Goal: Complete application form

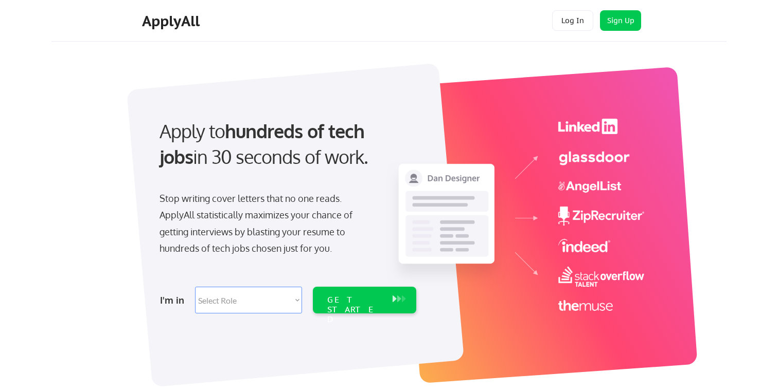
click at [224, 307] on select "Select Role Software Engineering Product Management Customer Success Sales UI/U…" at bounding box center [248, 300] width 107 height 27
select select ""tech_finance_biz_ops_cos""
click at [358, 304] on div "GET STARTED" at bounding box center [354, 310] width 55 height 30
select select ""tech_finance_biz_ops_cos""
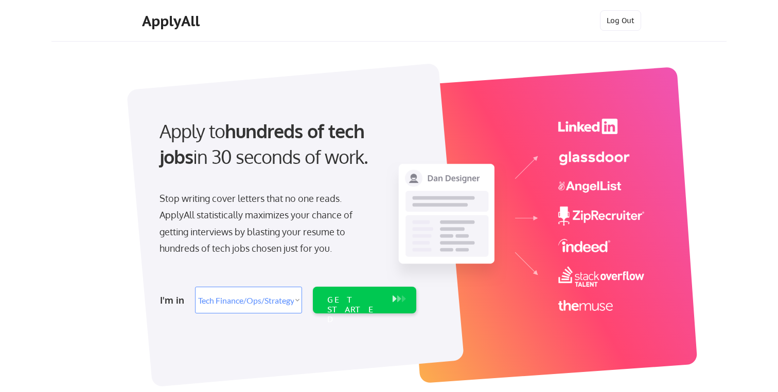
select select ""tech_finance_biz_ops_cos""
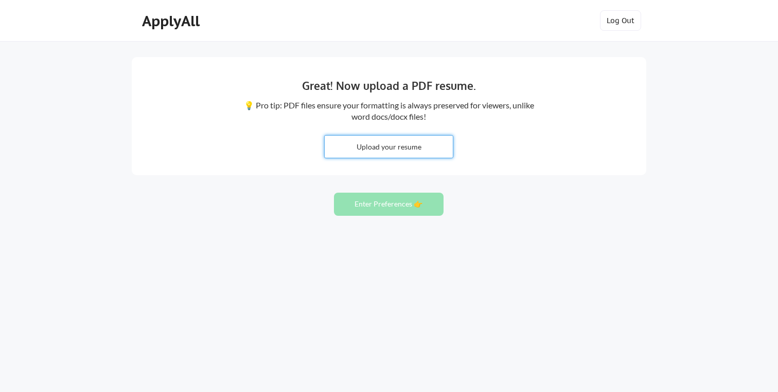
click at [382, 139] on input "file" at bounding box center [388, 147] width 128 height 22
type input "C:\fakepath\Devin Schmitz Resume- August 2025.pdf"
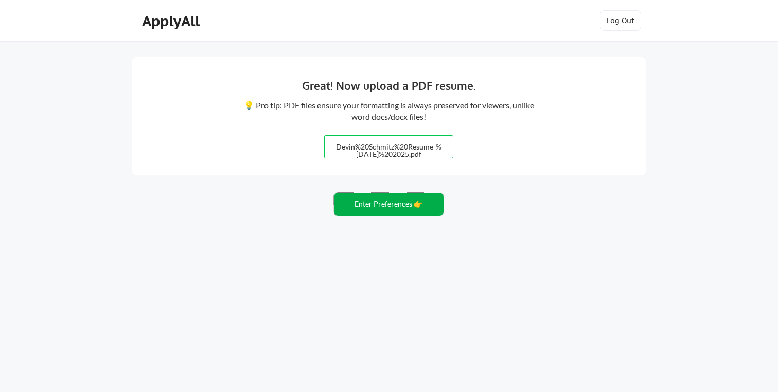
click at [388, 212] on button "Enter Preferences 👉" at bounding box center [389, 204] width 110 height 23
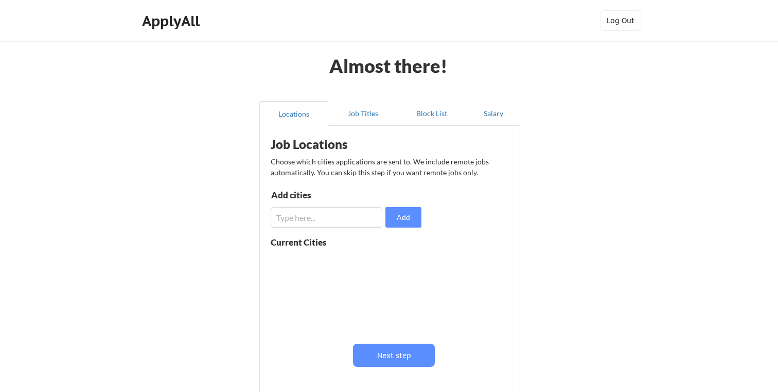
scroll to position [10, 0]
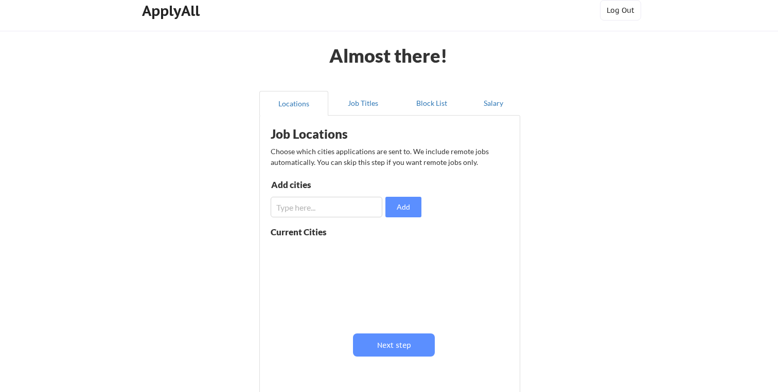
click at [303, 221] on div "Job Locations Choose which cities applications are sent to. We include remote j…" at bounding box center [392, 254] width 254 height 266
click at [305, 209] on input "input" at bounding box center [326, 207] width 112 height 21
type input "[GEOGRAPHIC_DATA]"
click at [406, 211] on button "Add" at bounding box center [403, 207] width 36 height 21
click at [345, 210] on input "input" at bounding box center [326, 207] width 112 height 21
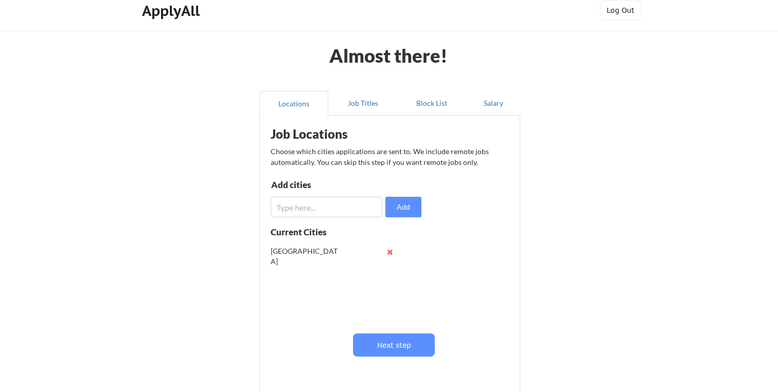
click at [390, 256] on div "los angeles" at bounding box center [335, 252] width 130 height 21
click at [389, 251] on button at bounding box center [390, 252] width 8 height 8
click at [371, 347] on button "Next step" at bounding box center [394, 345] width 82 height 23
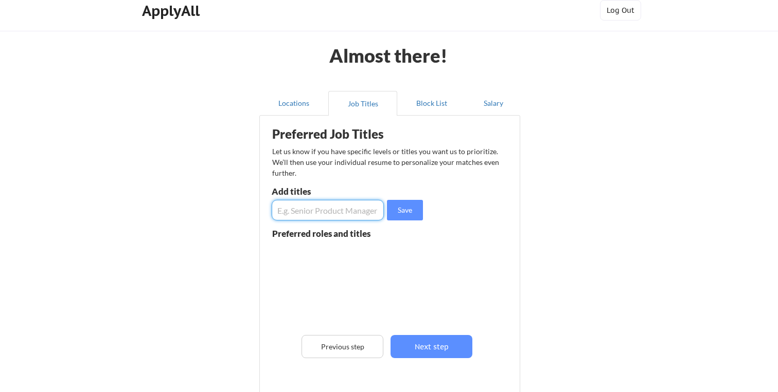
click at [314, 207] on input "input" at bounding box center [328, 210] width 112 height 21
type input "Operations Manager"
click at [401, 210] on button "Save" at bounding box center [405, 210] width 36 height 21
click at [321, 212] on input "input" at bounding box center [328, 210] width 112 height 21
type input "Logistics Specialist"
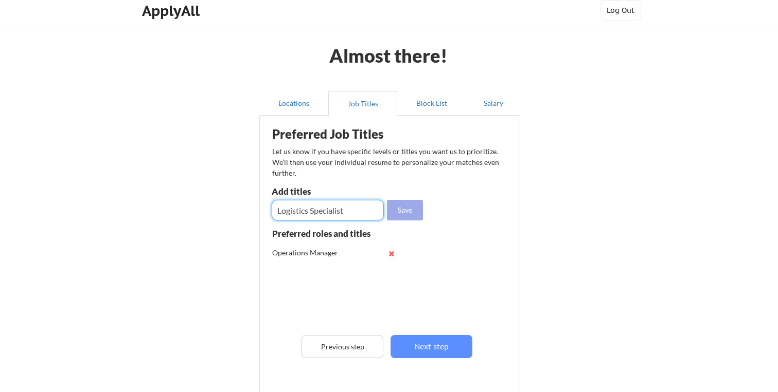
click at [412, 212] on button "Save" at bounding box center [405, 210] width 36 height 21
click at [326, 216] on input "input" at bounding box center [328, 210] width 112 height 21
type input "Senior Operations Associate"
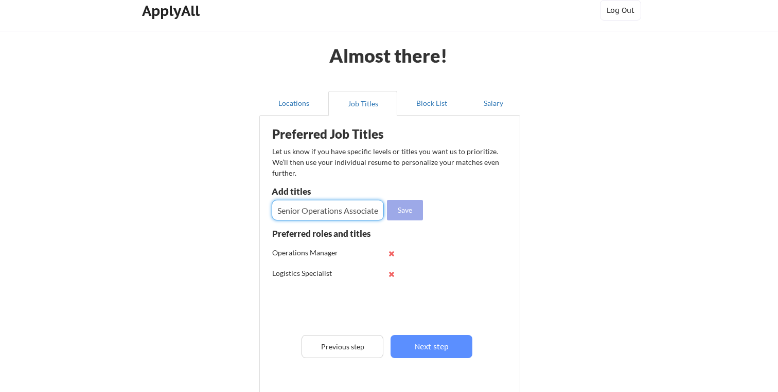
click at [408, 216] on button "Save" at bounding box center [405, 210] width 36 height 21
click at [305, 217] on input "input" at bounding box center [328, 210] width 112 height 21
type input "Account Manager"
click at [401, 211] on button "Save" at bounding box center [405, 210] width 36 height 21
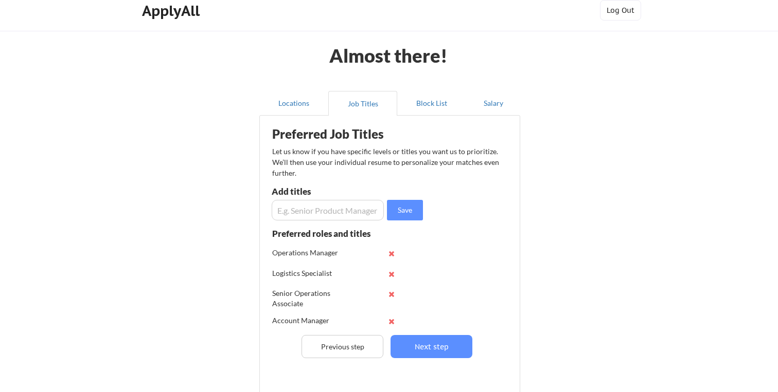
click at [327, 213] on input "input" at bounding box center [328, 210] width 112 height 21
type input "_"
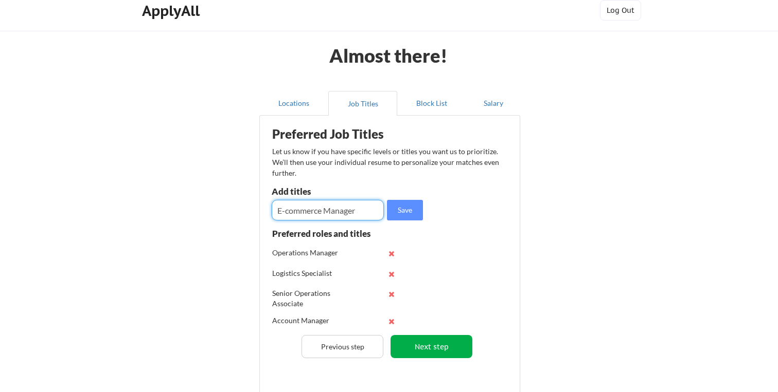
type input "E-commerce Manager"
click at [425, 343] on button "Next step" at bounding box center [431, 346] width 82 height 23
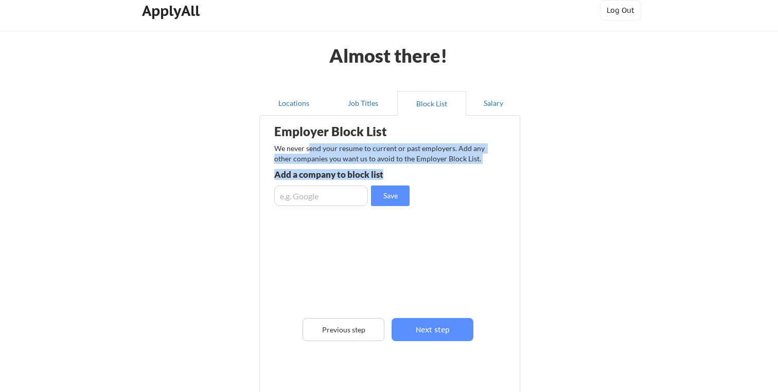
drag, startPoint x: 309, startPoint y: 149, endPoint x: 404, endPoint y: 178, distance: 99.1
click at [404, 178] on div "Employer Block List We never send your resume to current or past employers. Add…" at bounding box center [389, 251] width 249 height 266
click at [403, 176] on div "Add a company to block list" at bounding box center [349, 174] width 151 height 9
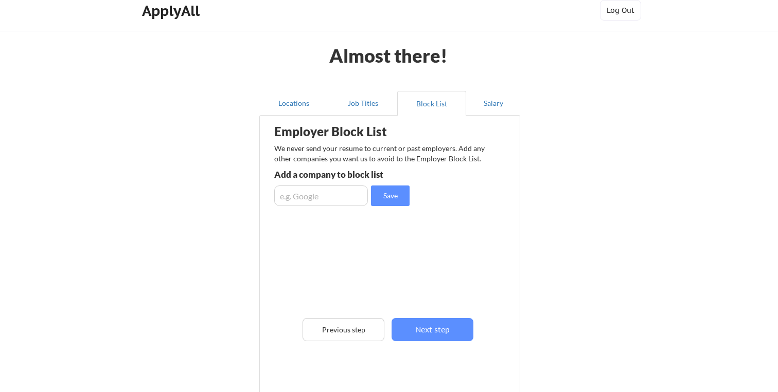
click at [303, 197] on input "input" at bounding box center [321, 196] width 94 height 21
click at [337, 200] on input "input" at bounding box center [321, 196] width 94 height 21
type input "the real real"
click at [390, 199] on button "Save" at bounding box center [390, 196] width 39 height 21
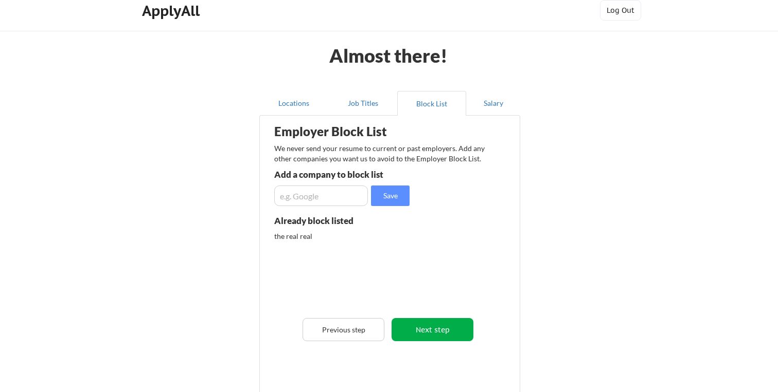
click at [428, 331] on button "Next step" at bounding box center [432, 329] width 82 height 23
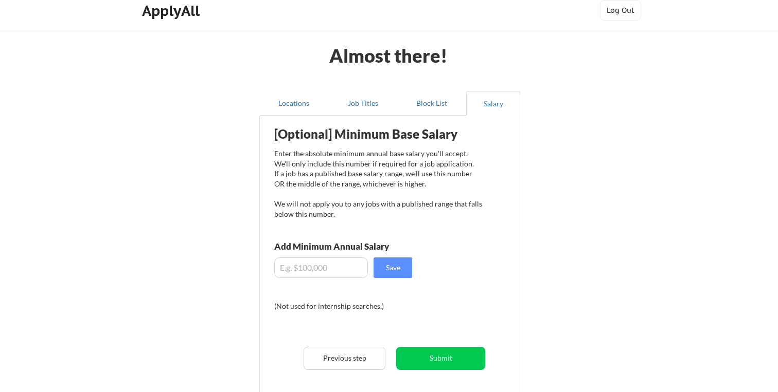
click at [334, 265] on input "input" at bounding box center [321, 268] width 94 height 21
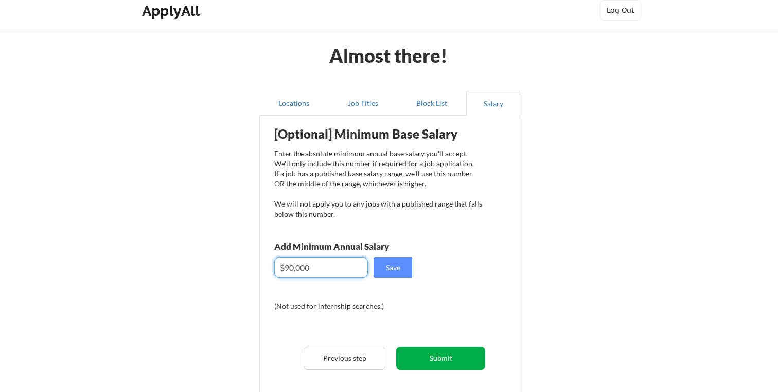
type input "$90,000"
click at [415, 356] on button "Submit" at bounding box center [440, 358] width 89 height 23
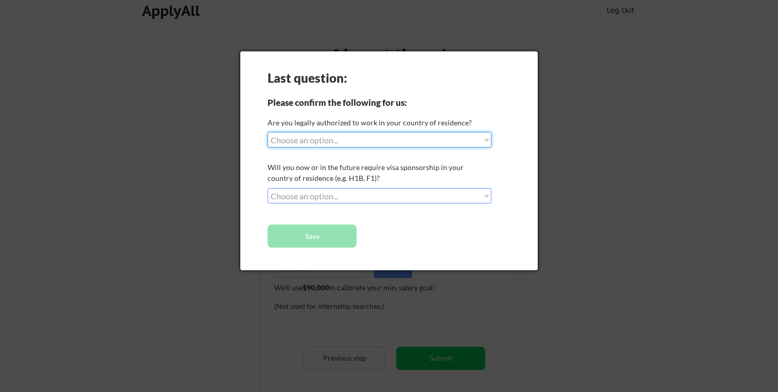
click at [390, 139] on select "Choose an option... Yes, I am a US Citizen Yes, I am a Canadian Citizen Yes, I …" at bounding box center [379, 139] width 224 height 15
select select ""yes__i_am_a_us_citizen""
click at [385, 193] on select "Choose an option... No, I will not need sponsorship Yes, I will need sponsorship" at bounding box center [379, 195] width 224 height 15
select select ""no__i_will_not_need_sponsorship""
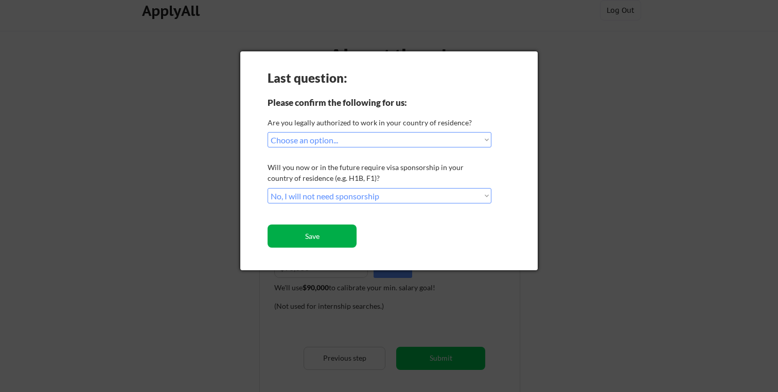
click at [317, 240] on button "Save" at bounding box center [311, 236] width 89 height 23
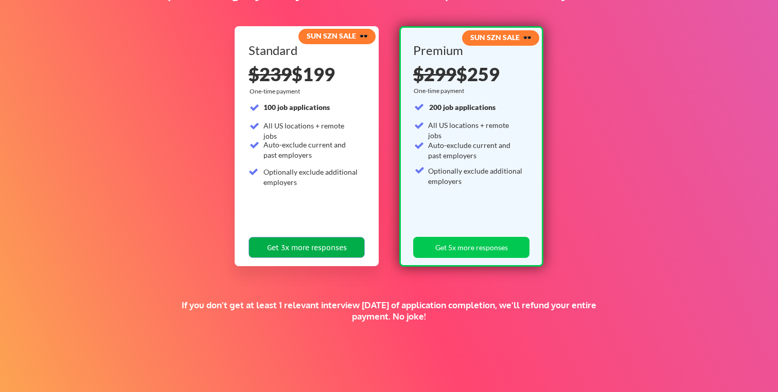
scroll to position [211, 0]
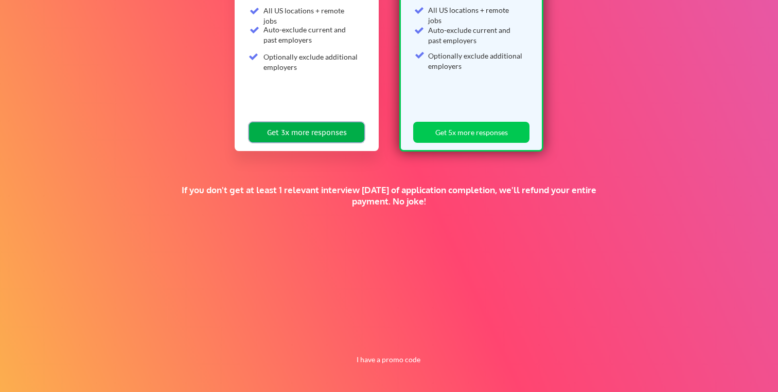
click at [308, 134] on button "Get 3x more responses" at bounding box center [306, 132] width 116 height 21
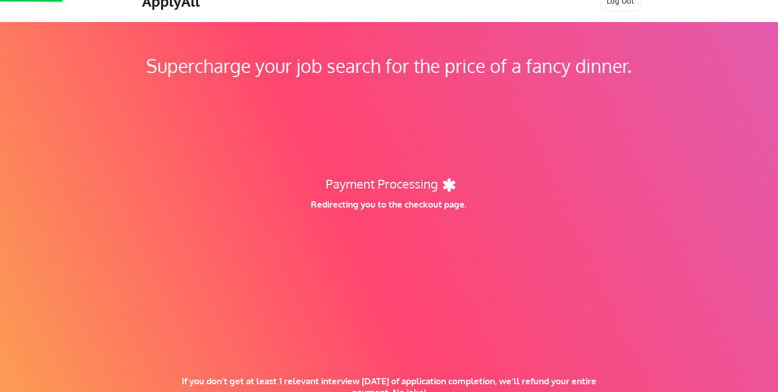
scroll to position [0, 0]
